Goal: Task Accomplishment & Management: Manage account settings

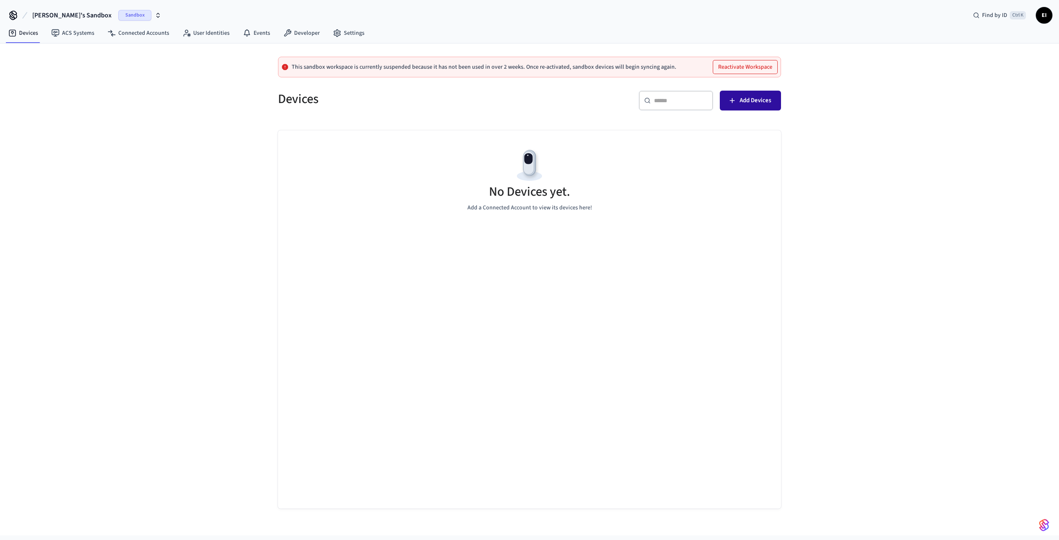
click at [779, 101] on button "Add Devices" at bounding box center [750, 101] width 61 height 20
click at [328, 29] on link "Settings" at bounding box center [348, 33] width 45 height 15
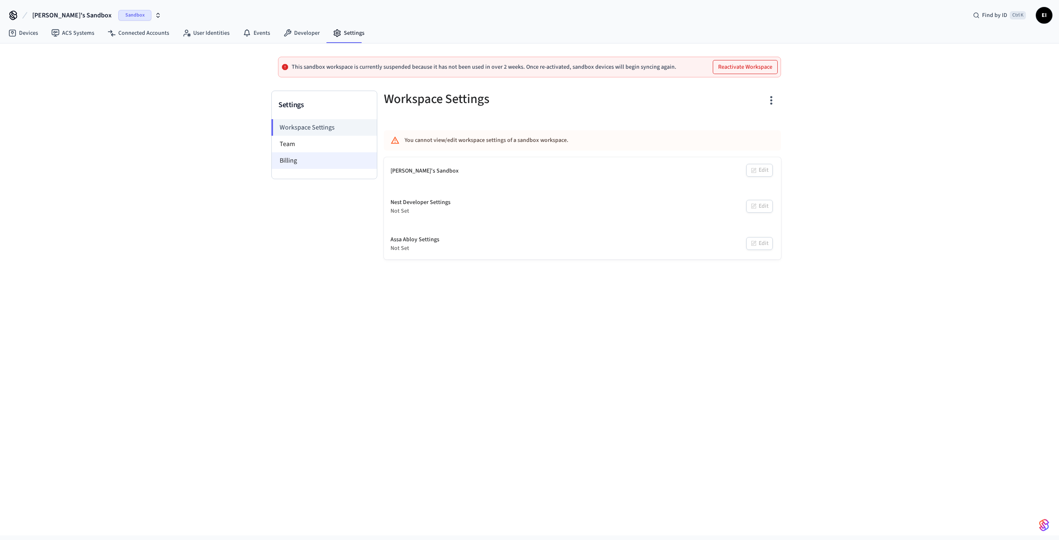
click at [299, 161] on li "Billing" at bounding box center [324, 160] width 105 height 17
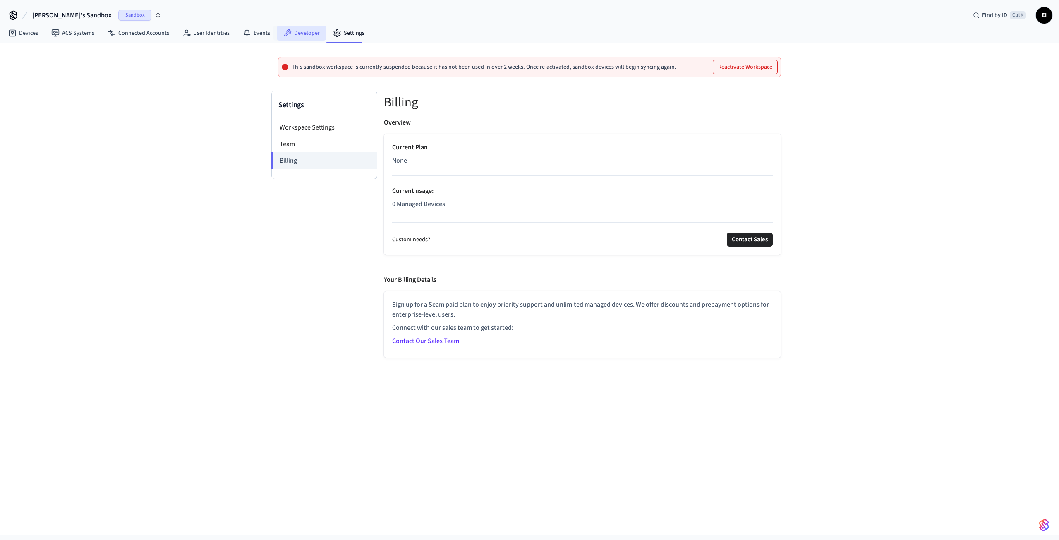
click at [295, 33] on link "Developer" at bounding box center [302, 33] width 50 height 15
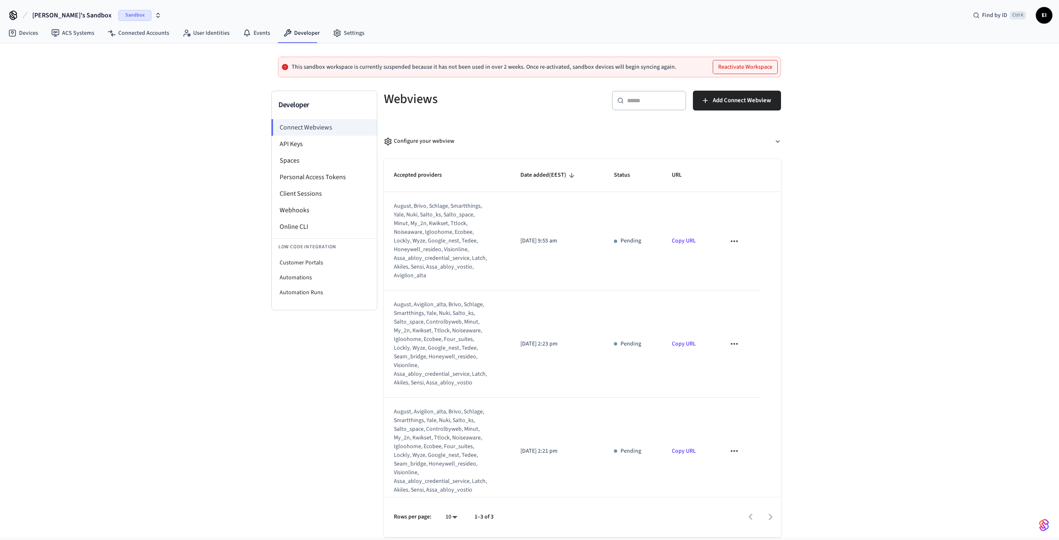
click at [741, 69] on button "Reactivate Workspace" at bounding box center [745, 66] width 64 height 13
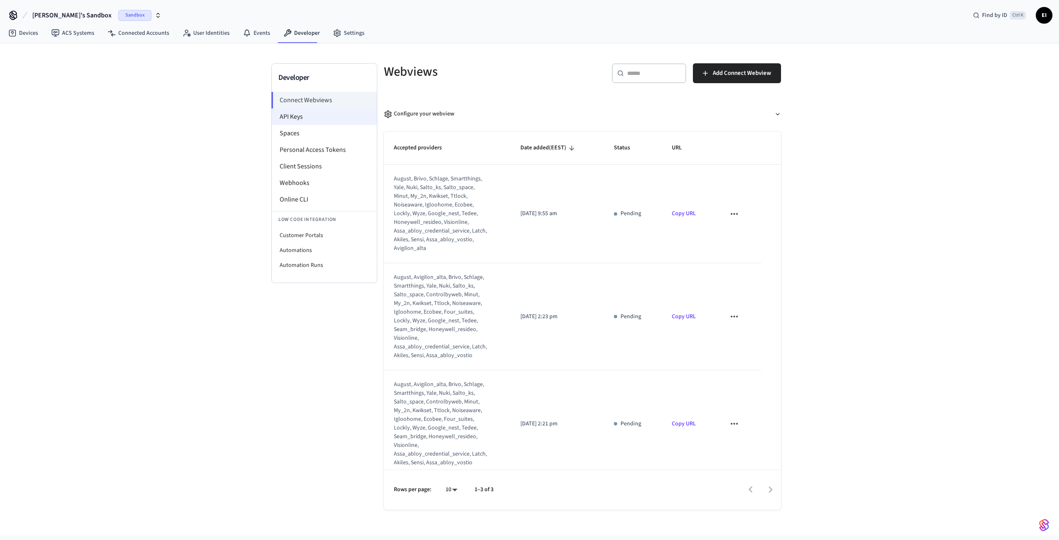
click at [297, 110] on li "API Keys" at bounding box center [324, 116] width 105 height 17
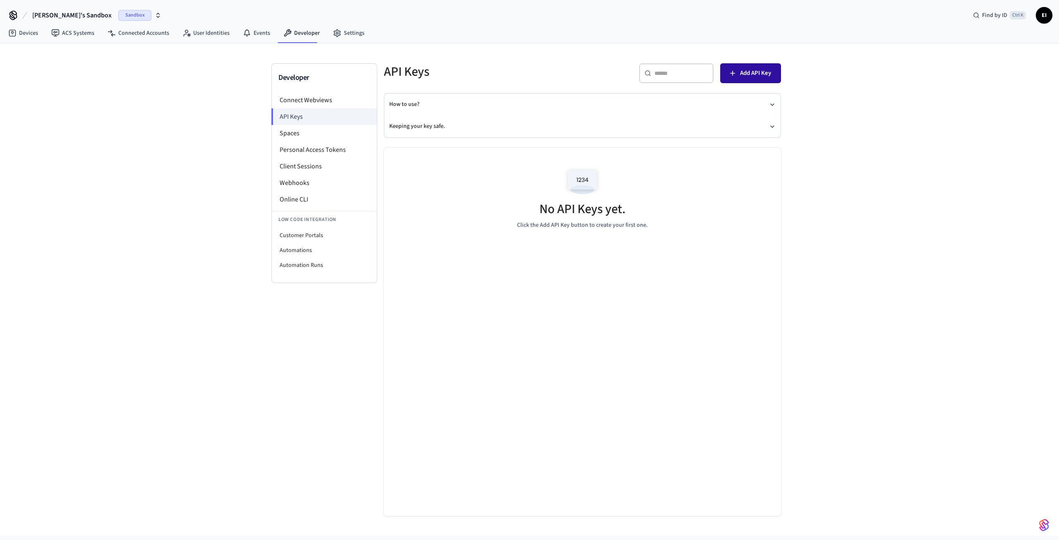
click at [742, 75] on span "Add API Key" at bounding box center [755, 73] width 31 height 11
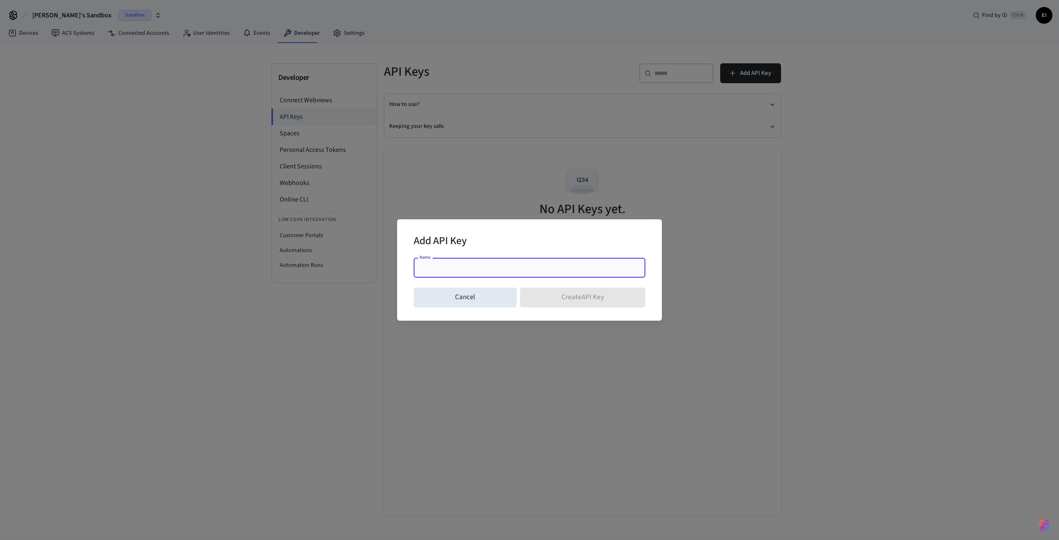
click at [453, 270] on input "Name" at bounding box center [530, 268] width 222 height 8
click at [254, 218] on div "Add API Key Name Name Cancel Create API Key" at bounding box center [529, 270] width 1059 height 540
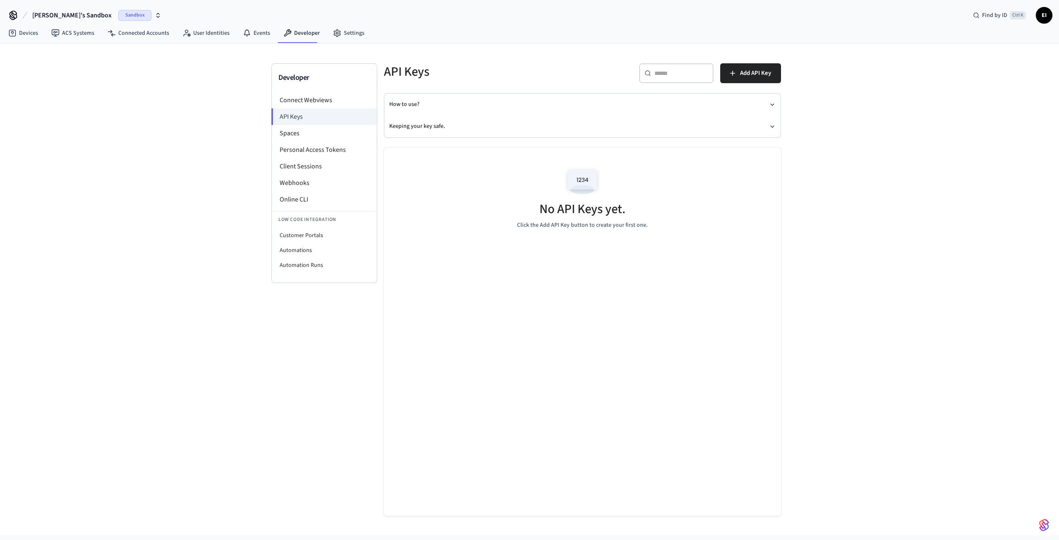
click at [155, 16] on icon "button" at bounding box center [158, 15] width 7 height 7
click at [51, 67] on span "New Workspace" at bounding box center [40, 70] width 39 height 9
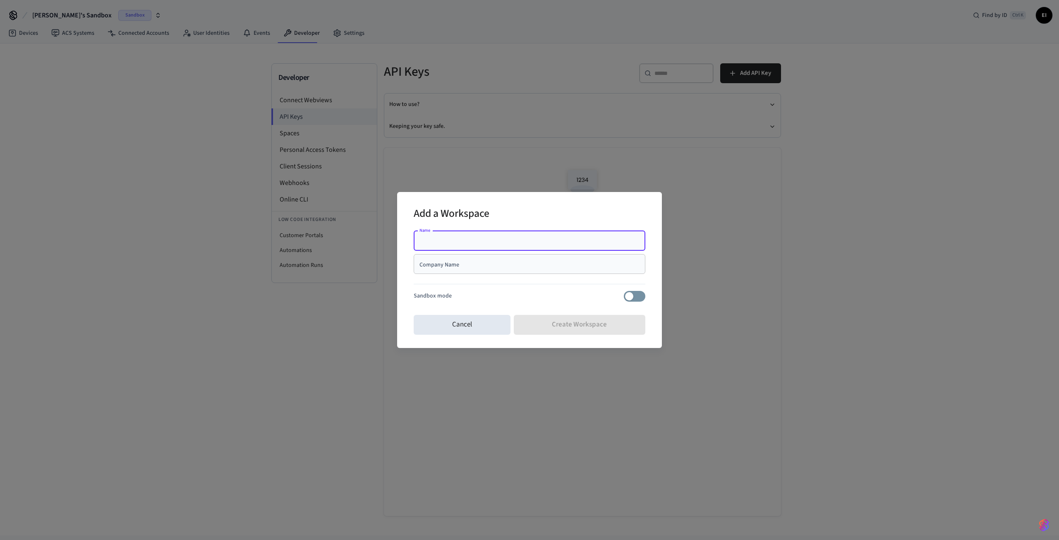
click at [479, 239] on input "Name" at bounding box center [530, 241] width 222 height 8
type input "****"
click at [481, 271] on div "Company Name" at bounding box center [530, 264] width 232 height 20
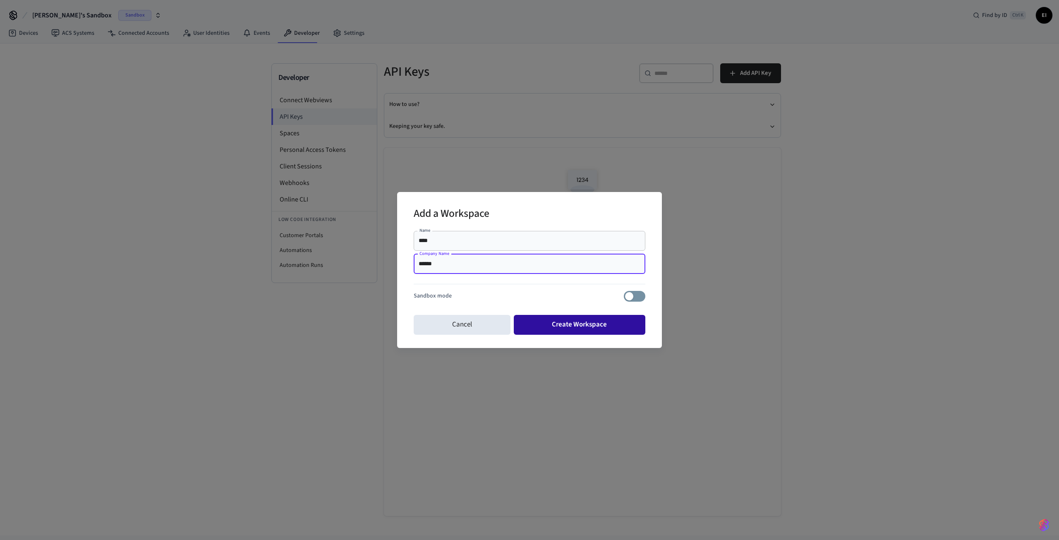
type input "******"
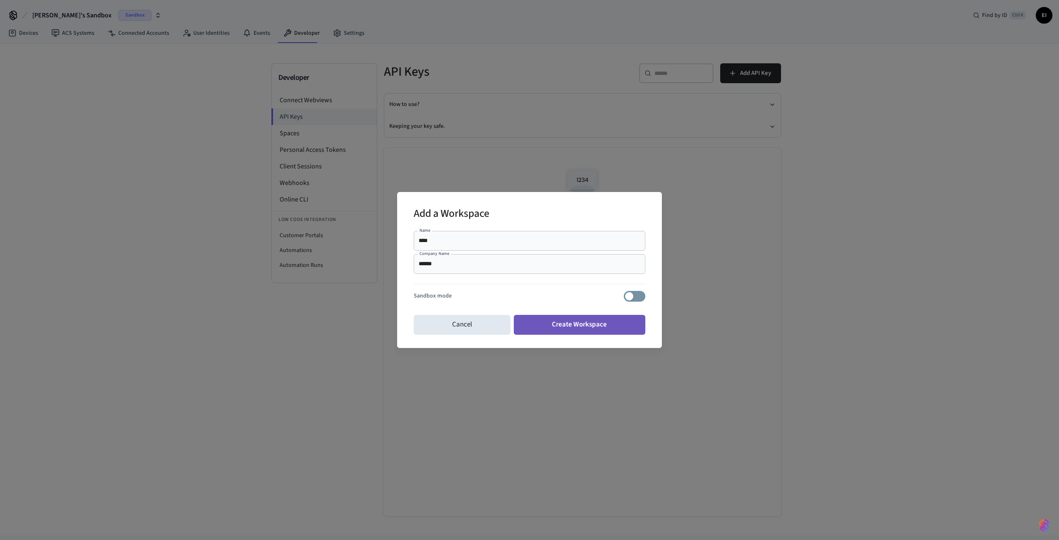
click at [567, 329] on button "Create Workspace" at bounding box center [580, 325] width 132 height 20
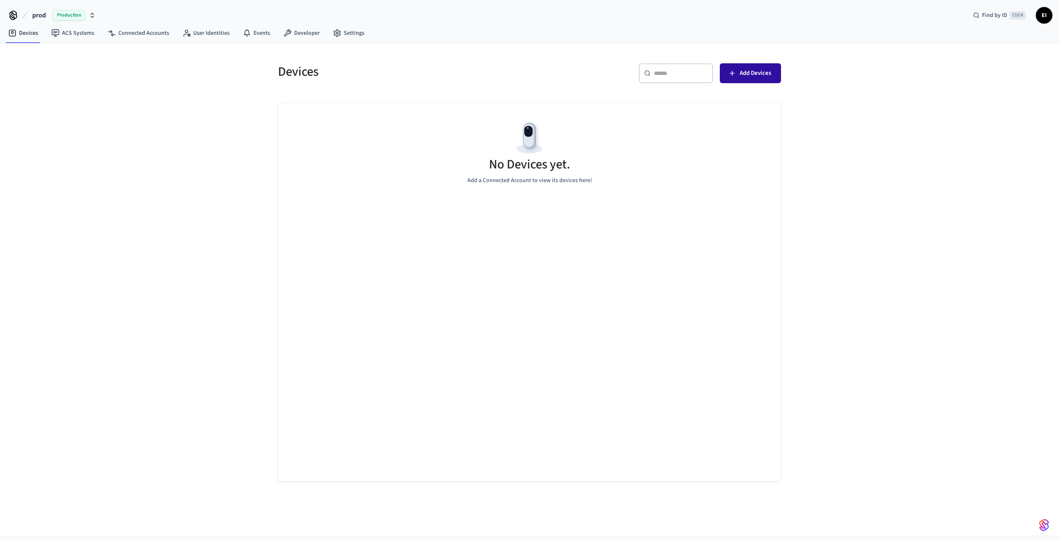
click at [770, 72] on span "Add Devices" at bounding box center [755, 73] width 31 height 11
click at [752, 75] on span "Add Devices" at bounding box center [755, 73] width 31 height 11
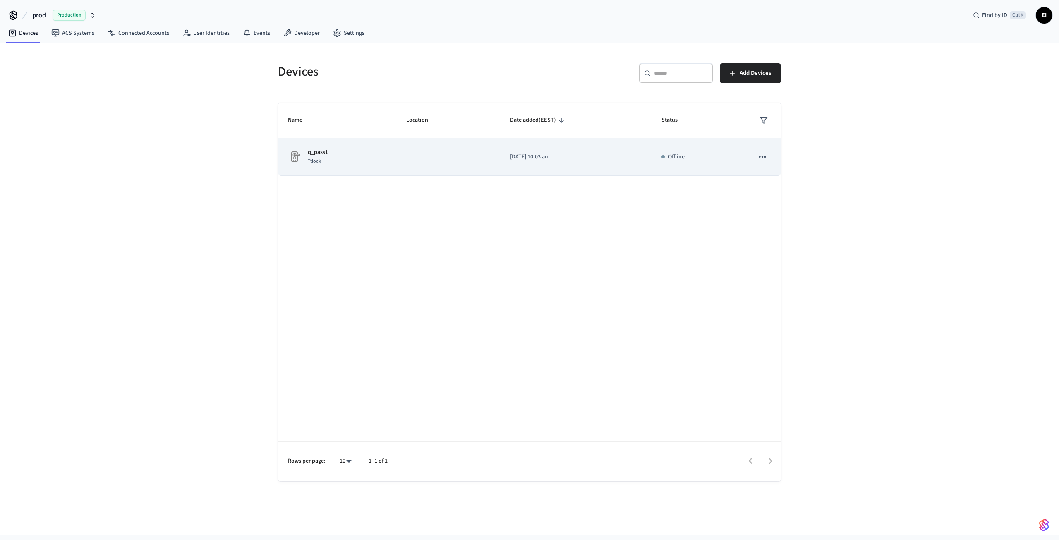
click at [360, 164] on div "q_pass1 Ttlock" at bounding box center [337, 156] width 98 height 17
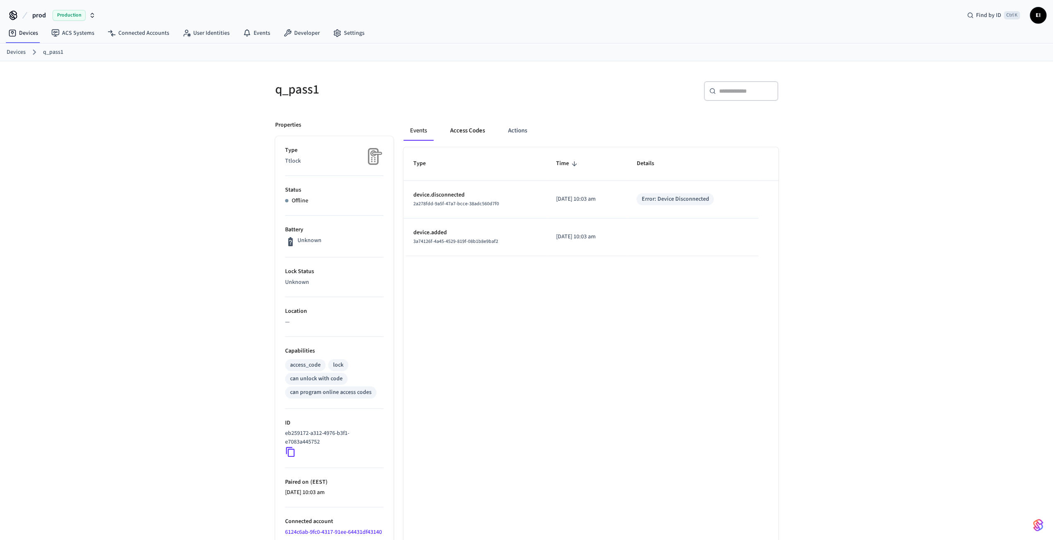
click at [459, 132] on button "Access Codes" at bounding box center [467, 131] width 48 height 20
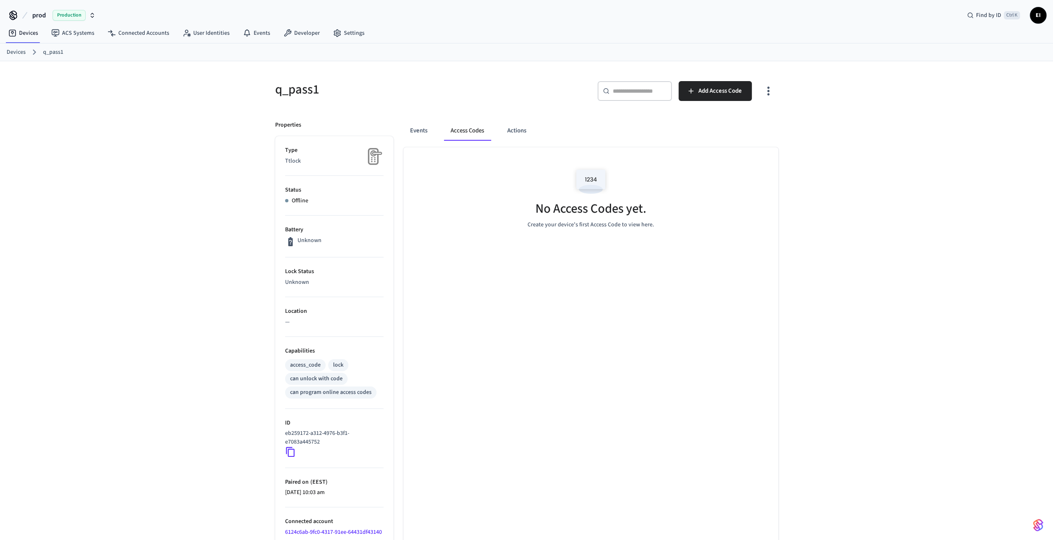
click at [594, 184] on img at bounding box center [590, 181] width 37 height 35
click at [714, 87] on span "Add Access Code" at bounding box center [719, 91] width 43 height 11
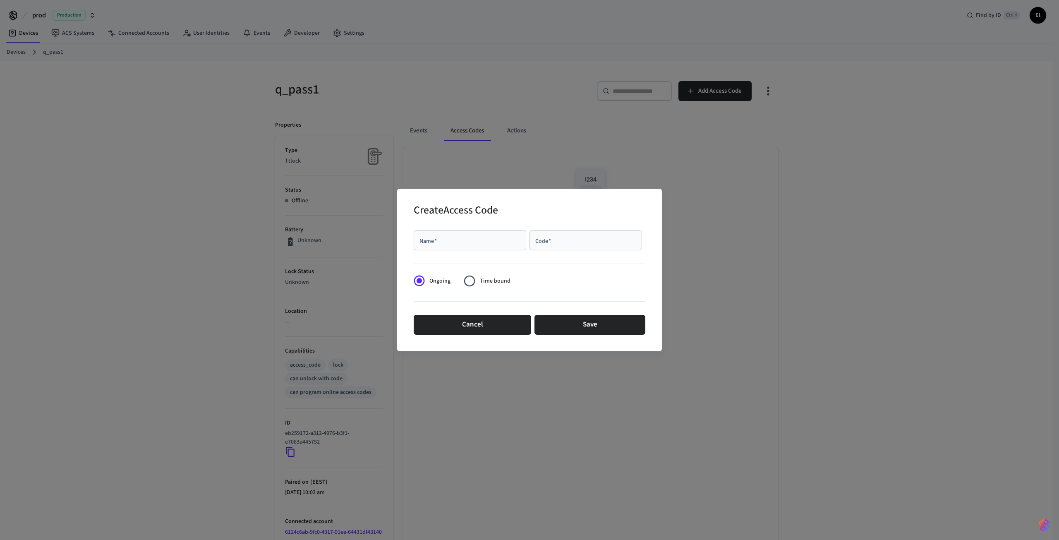
click at [491, 234] on div "Name   *" at bounding box center [470, 240] width 113 height 20
click at [544, 426] on div "Create Access Code Name   * Name   * Code   * Code   * Ongoing Time bound Cance…" at bounding box center [529, 270] width 1059 height 540
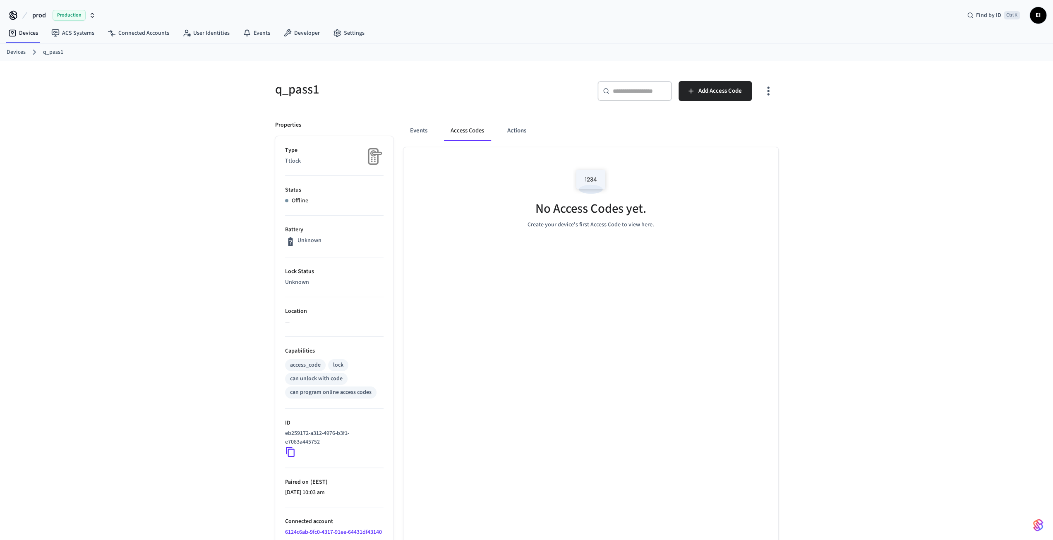
click at [379, 153] on img at bounding box center [373, 156] width 21 height 21
click at [311, 366] on div "access_code" at bounding box center [305, 365] width 31 height 9
click at [349, 368] on div "access_code lock can unlock with code can program online access codes" at bounding box center [334, 377] width 98 height 41
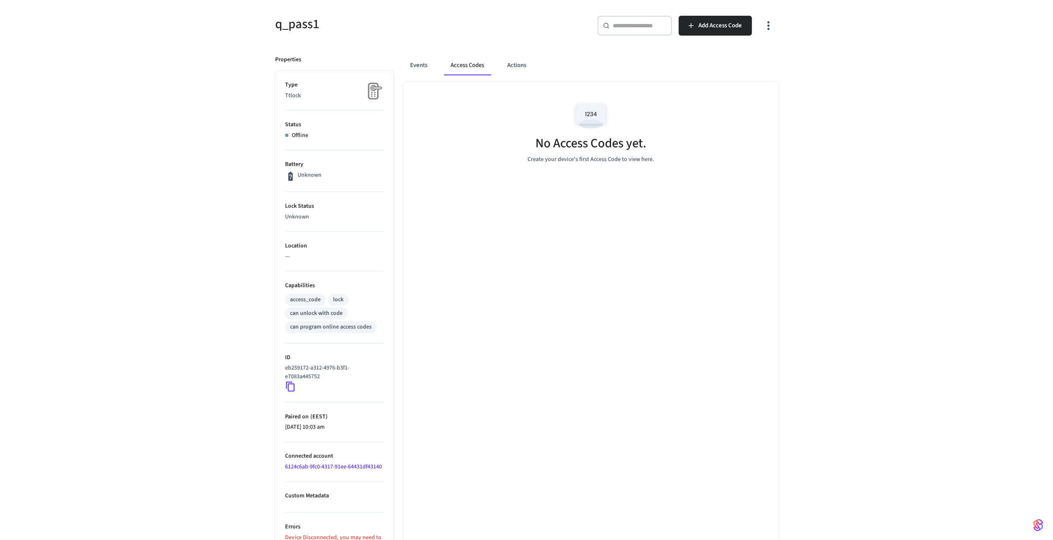
scroll to position [93, 0]
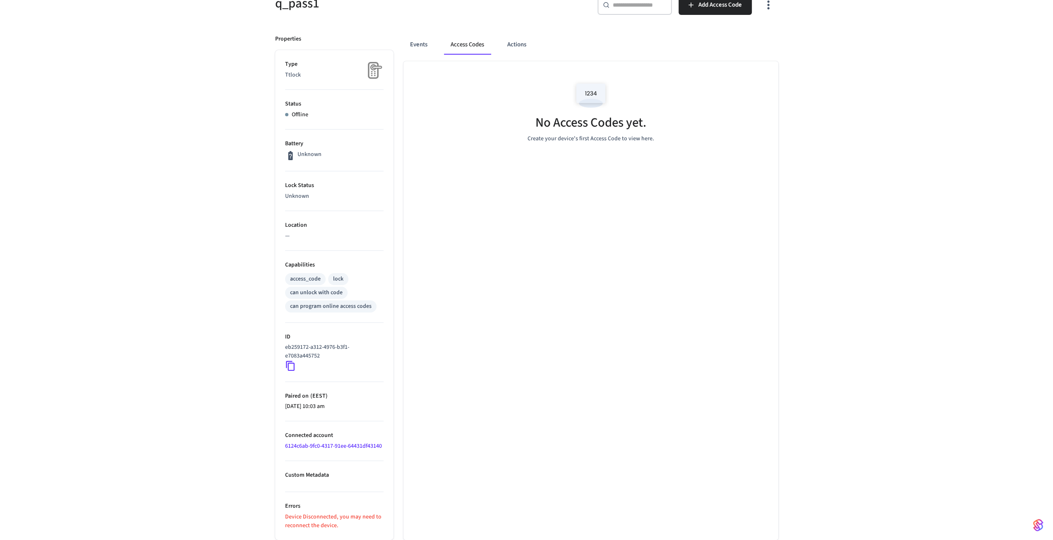
click at [204, 349] on div "q_pass1 ​ ​ Add Access Code Properties Type Ttlock Status Offline Battery Unkno…" at bounding box center [526, 257] width 1053 height 565
click at [140, 333] on div "q_pass1 ​ ​ Add Access Code Properties Type Ttlock Status Offline Battery Unkno…" at bounding box center [526, 257] width 1053 height 565
